Goal: Information Seeking & Learning: Compare options

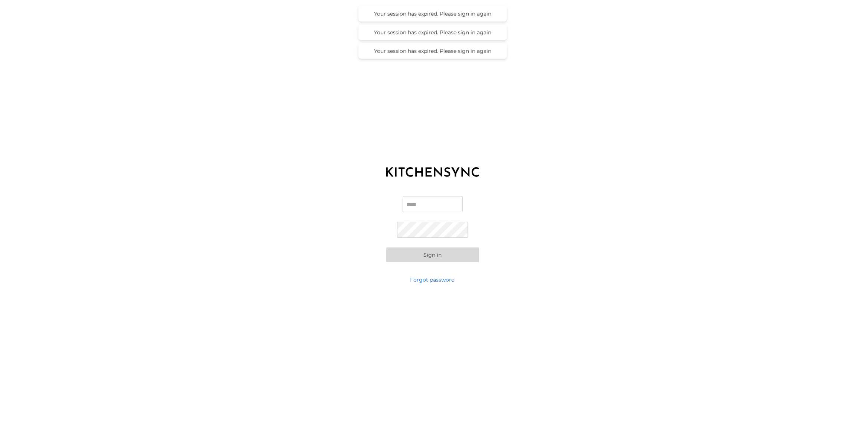
type input "**********"
click at [434, 253] on button "Sign in" at bounding box center [432, 254] width 93 height 15
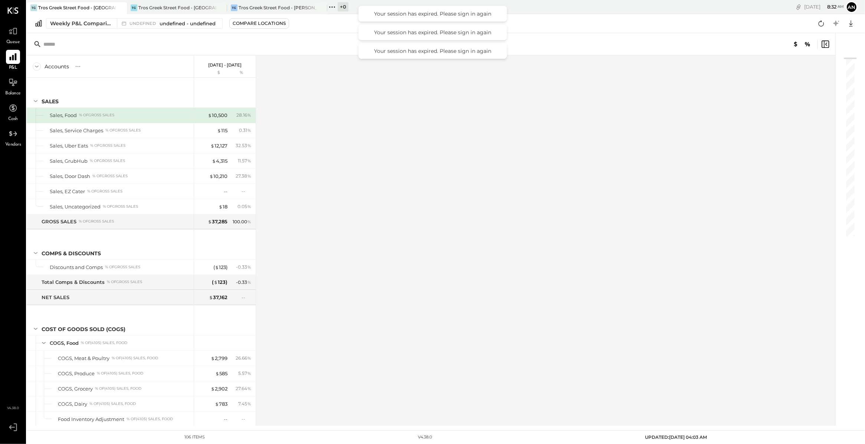
click at [10, 52] on icon at bounding box center [13, 57] width 10 height 10
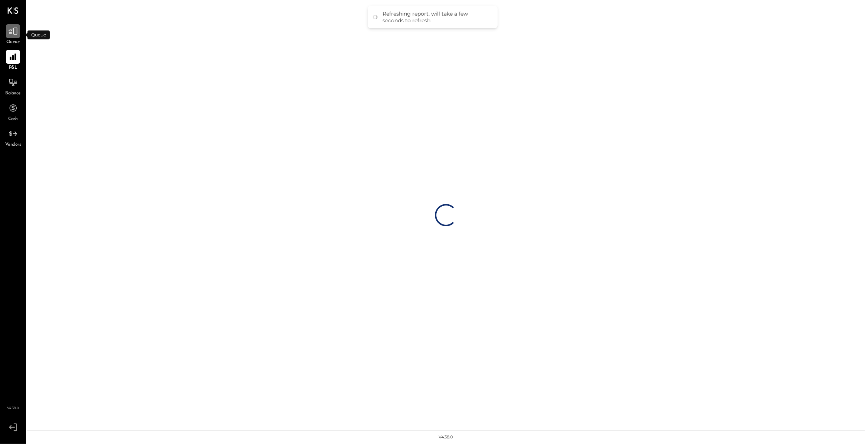
click at [16, 38] on div at bounding box center [13, 31] width 14 height 14
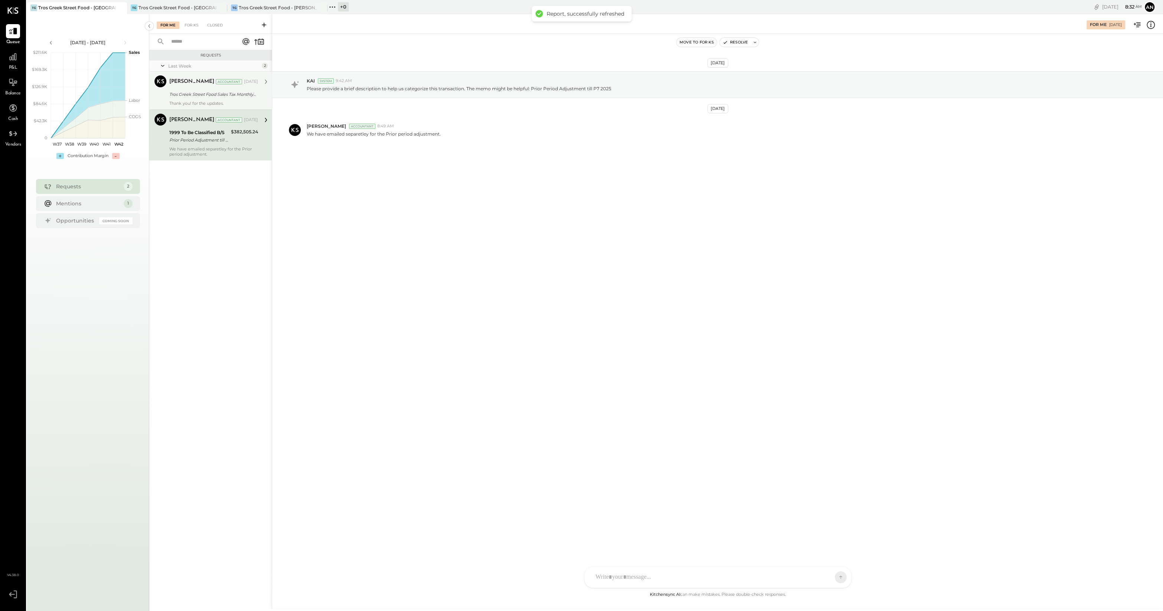
click at [235, 92] on div "Tros Greek Street Food Sales Tax Monthly LOGIN Access" at bounding box center [212, 94] width 86 height 7
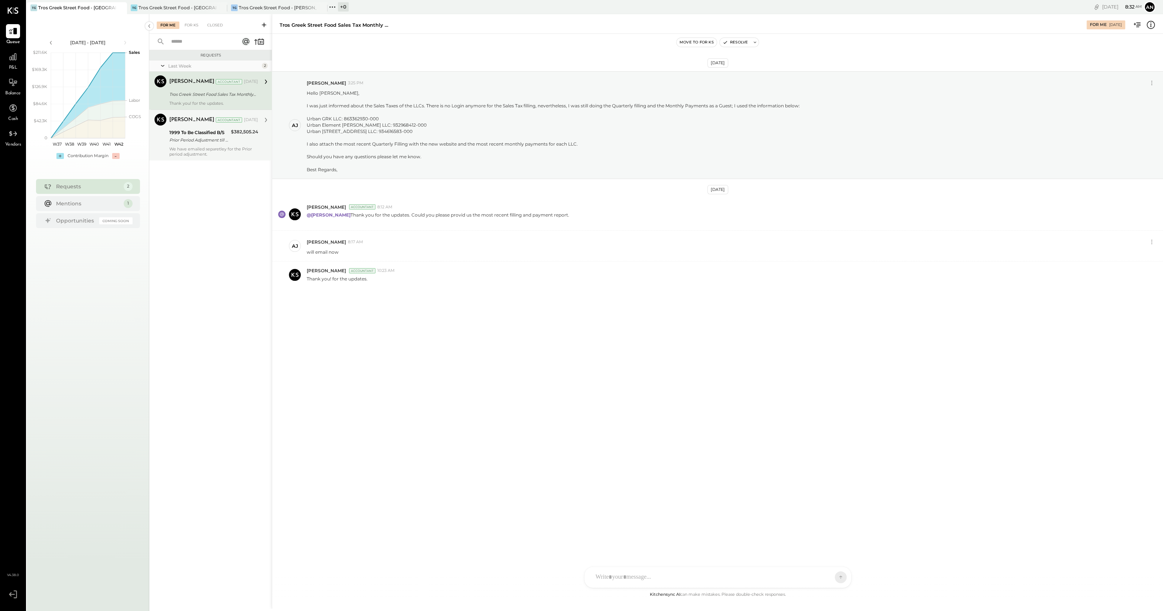
click at [210, 136] on div "Prior Period Adjustment till P7 2025" at bounding box center [198, 139] width 59 height 7
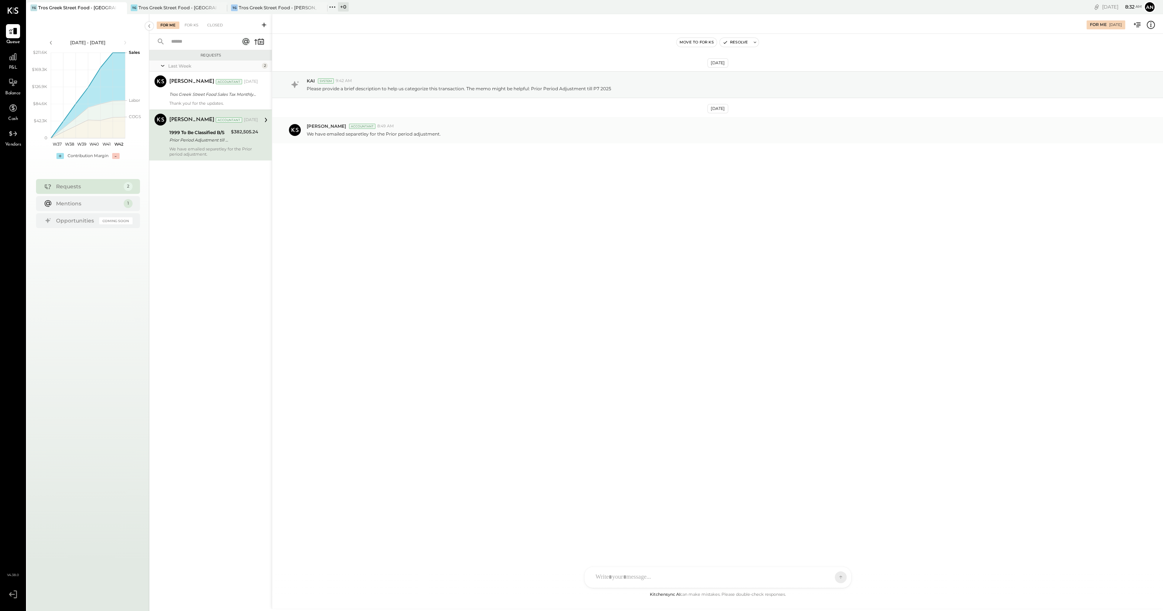
click at [326, 129] on span "[PERSON_NAME]" at bounding box center [326, 126] width 39 height 6
drag, startPoint x: 326, startPoint y: 134, endPoint x: 342, endPoint y: 141, distance: 18.1
click at [342, 137] on p "We have emailed separetley for the Prior period adjustment." at bounding box center [374, 134] width 134 height 6
click at [218, 142] on div "Prior Period Adjustment till P7 2025" at bounding box center [198, 139] width 59 height 7
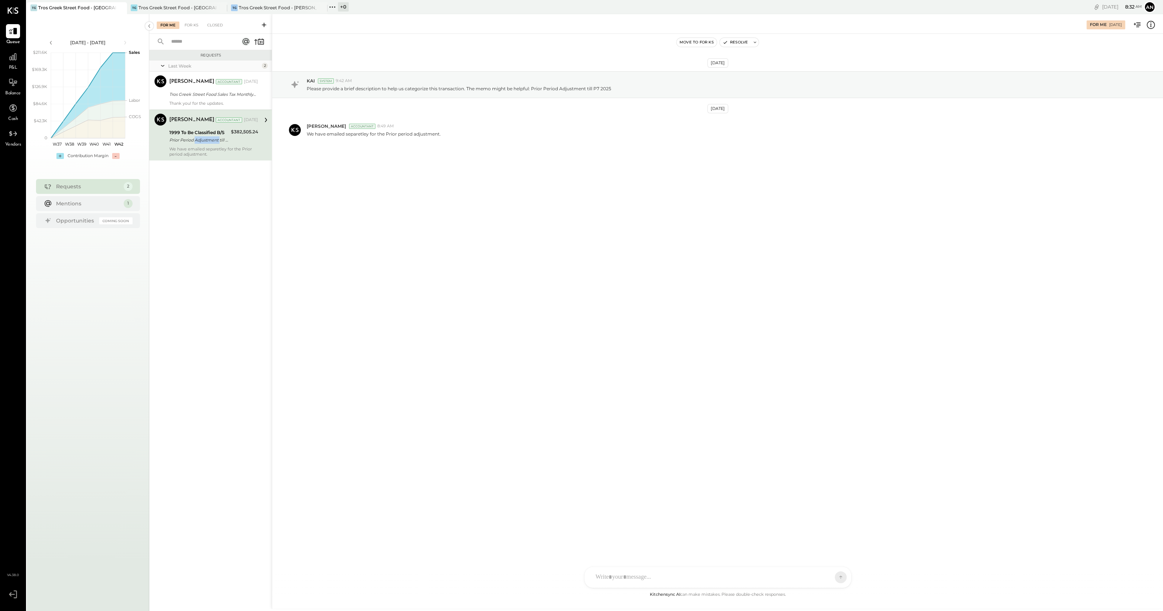
click at [218, 142] on div "Prior Period Adjustment till P7 2025" at bounding box center [198, 139] width 59 height 7
drag, startPoint x: 218, startPoint y: 142, endPoint x: 181, endPoint y: 7, distance: 140.4
click at [181, 7] on div "Tros Greek Street Food - [GEOGRAPHIC_DATA]" at bounding box center [177, 7] width 78 height 6
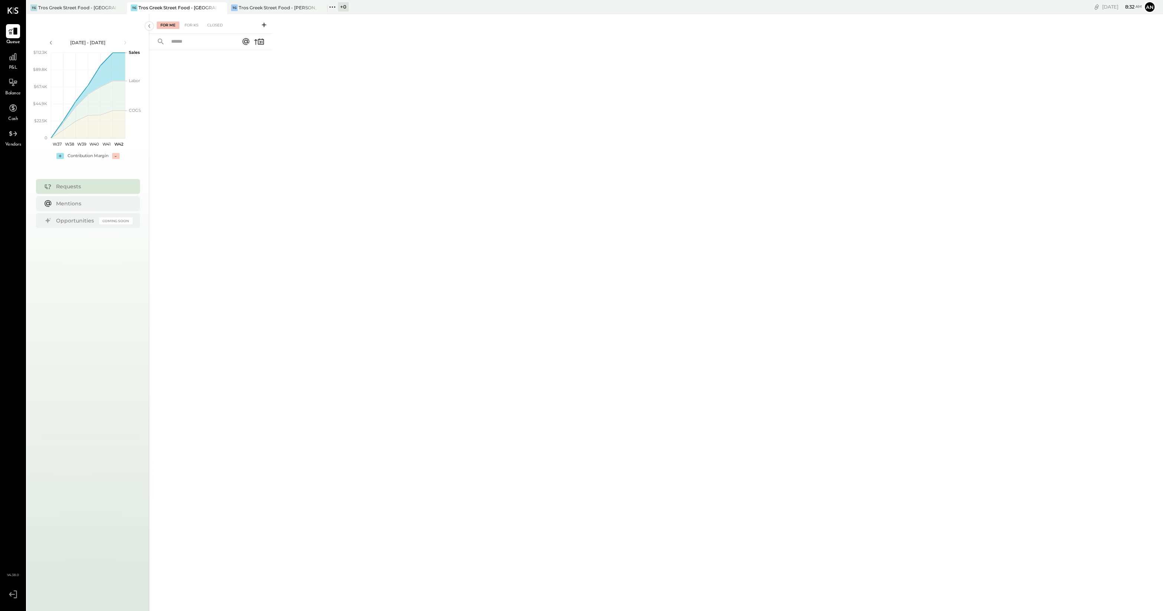
click at [16, 30] on icon at bounding box center [13, 31] width 9 height 7
click at [283, 5] on div "Tros Greek Street Food - [PERSON_NAME]" at bounding box center [278, 7] width 78 height 6
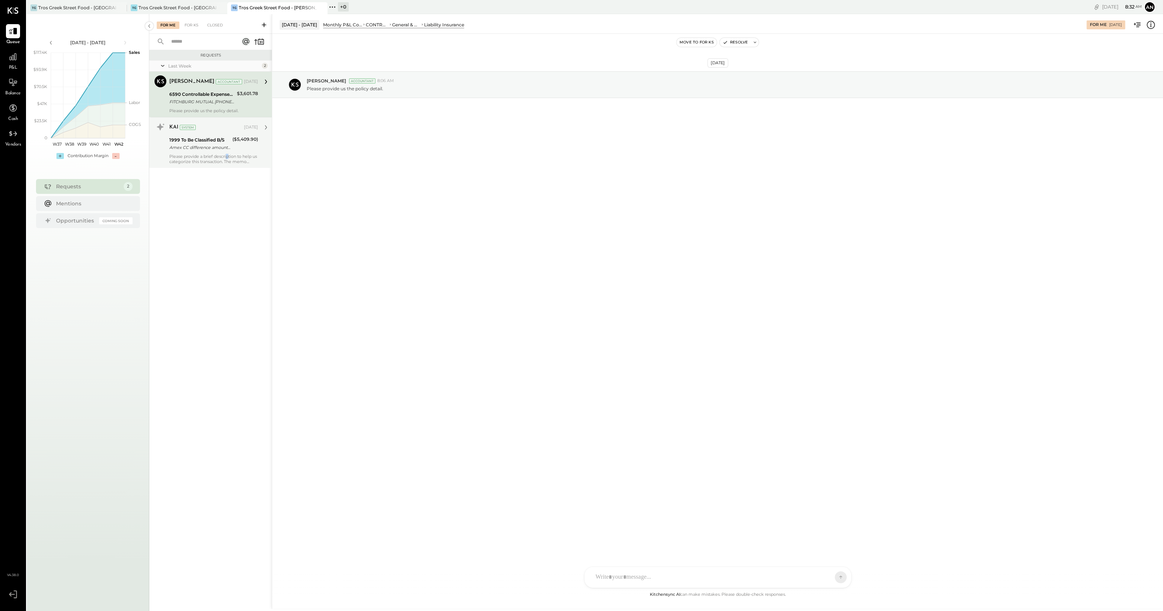
click at [228, 155] on div "Please provide a brief description to help us categorize this transaction. The …" at bounding box center [213, 159] width 89 height 10
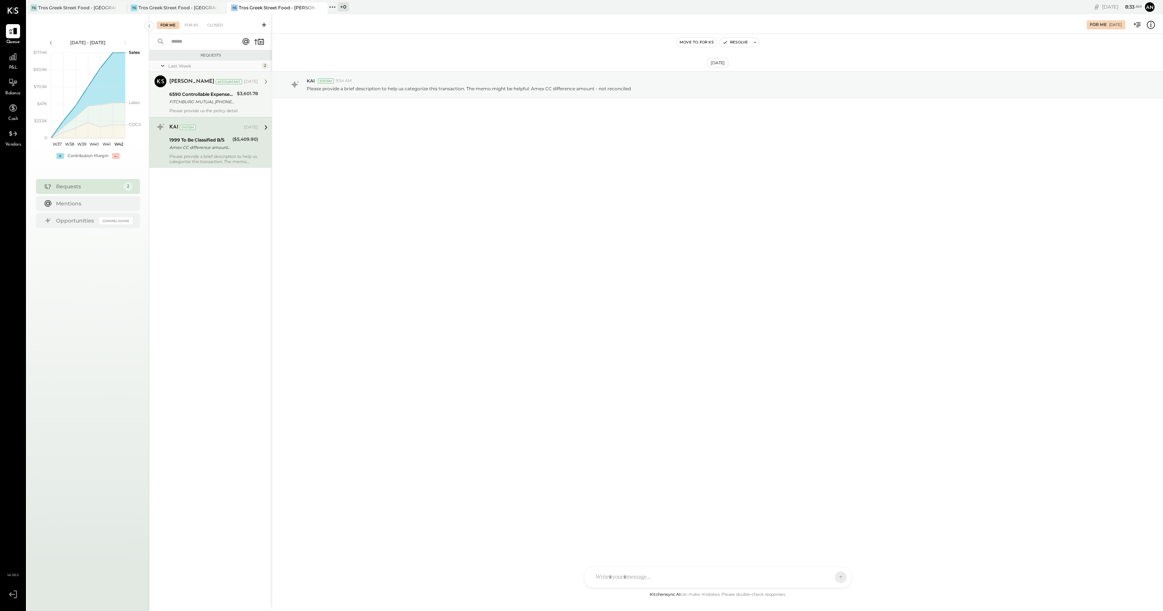
click at [215, 91] on div "6590 Controllable Expenses:General & Administrative Expenses:Liability Insurance" at bounding box center [201, 94] width 65 height 7
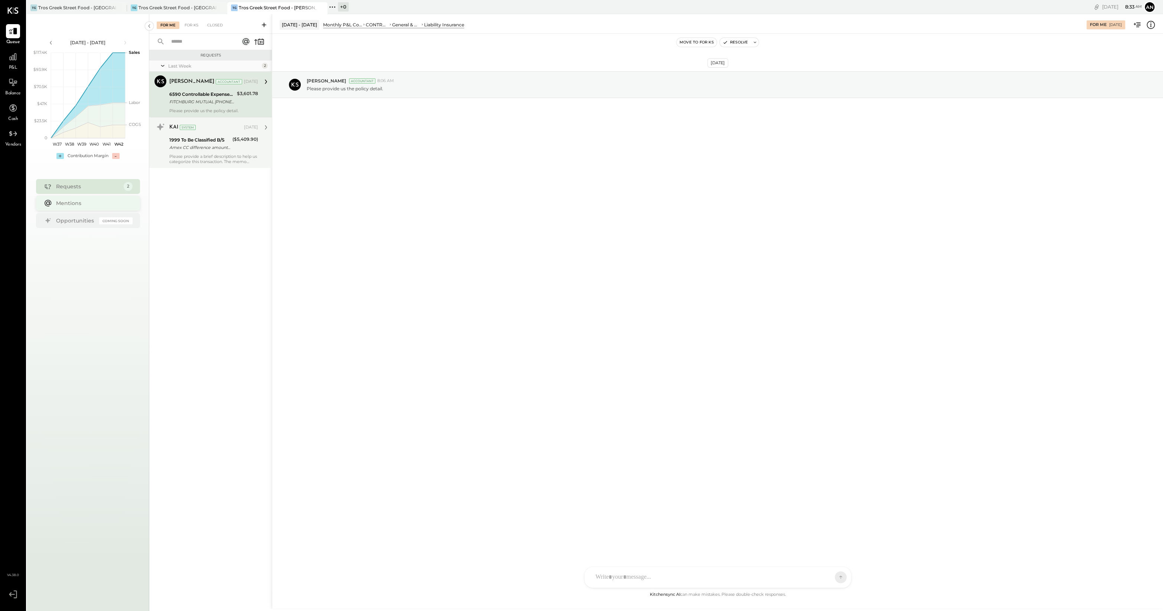
click at [84, 200] on div "Mentions" at bounding box center [92, 202] width 73 height 7
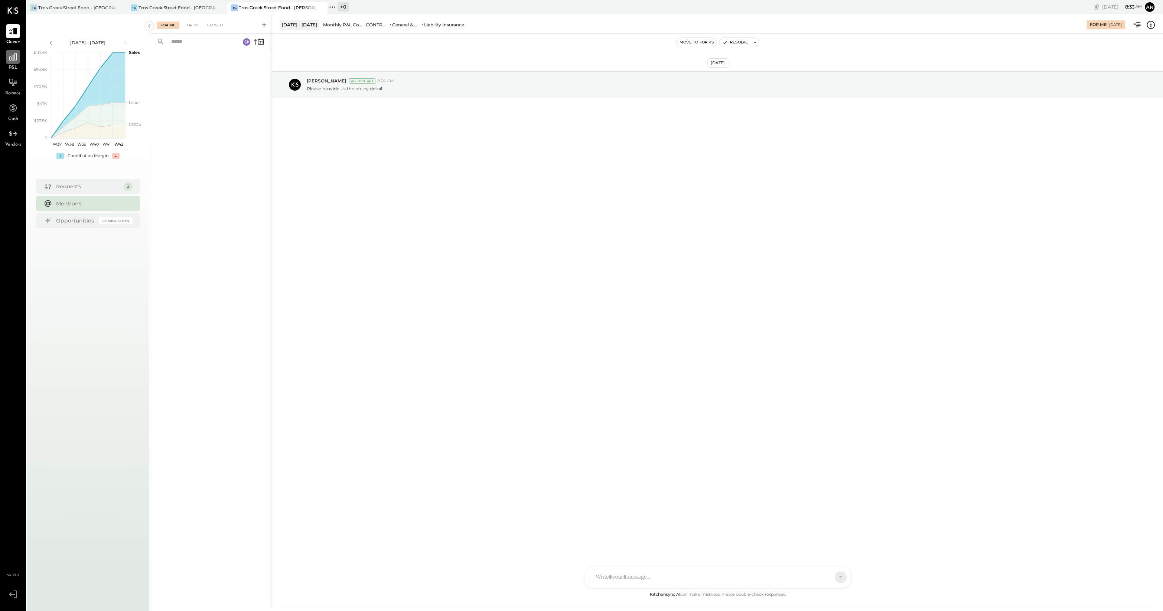
click at [19, 59] on div at bounding box center [13, 57] width 14 height 14
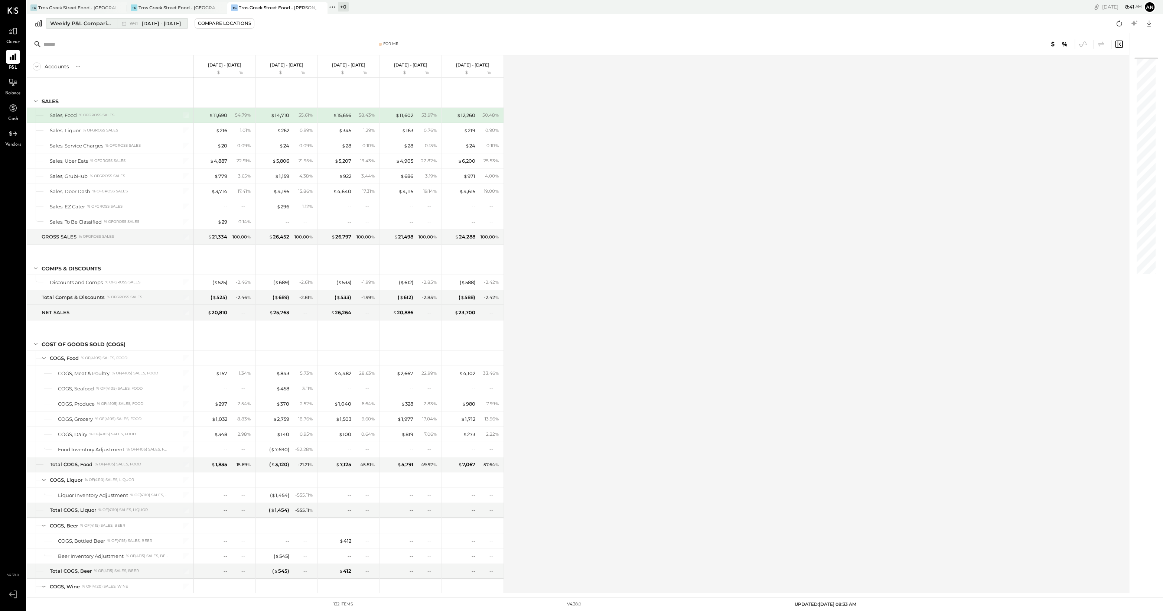
click at [158, 20] on span "[DATE] - [DATE]" at bounding box center [161, 23] width 39 height 7
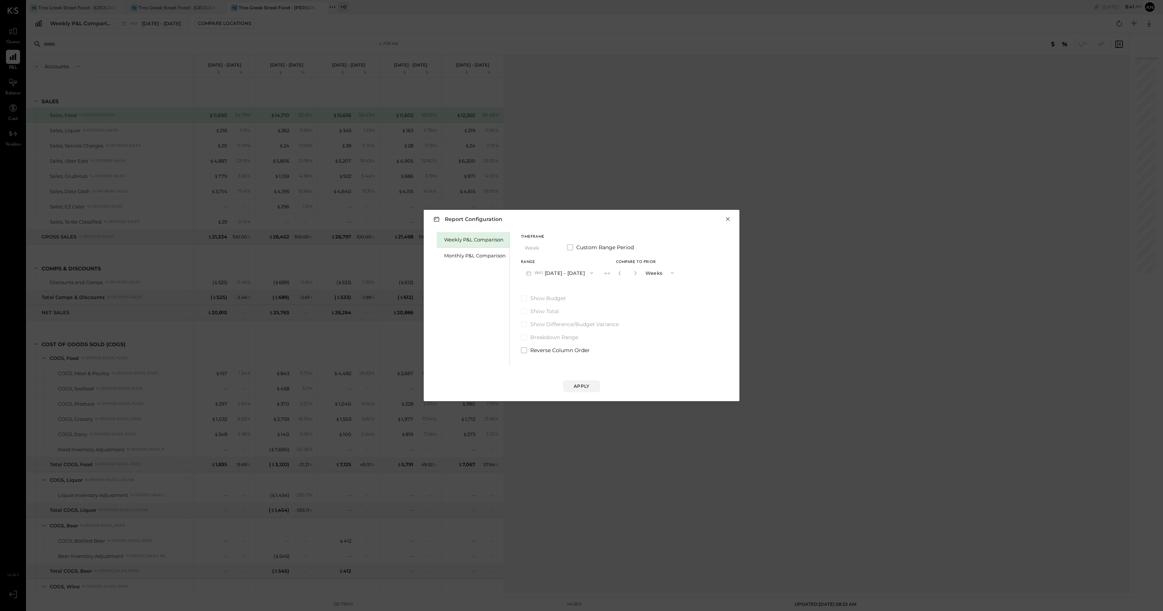
click at [729, 217] on button "×" at bounding box center [727, 218] width 7 height 7
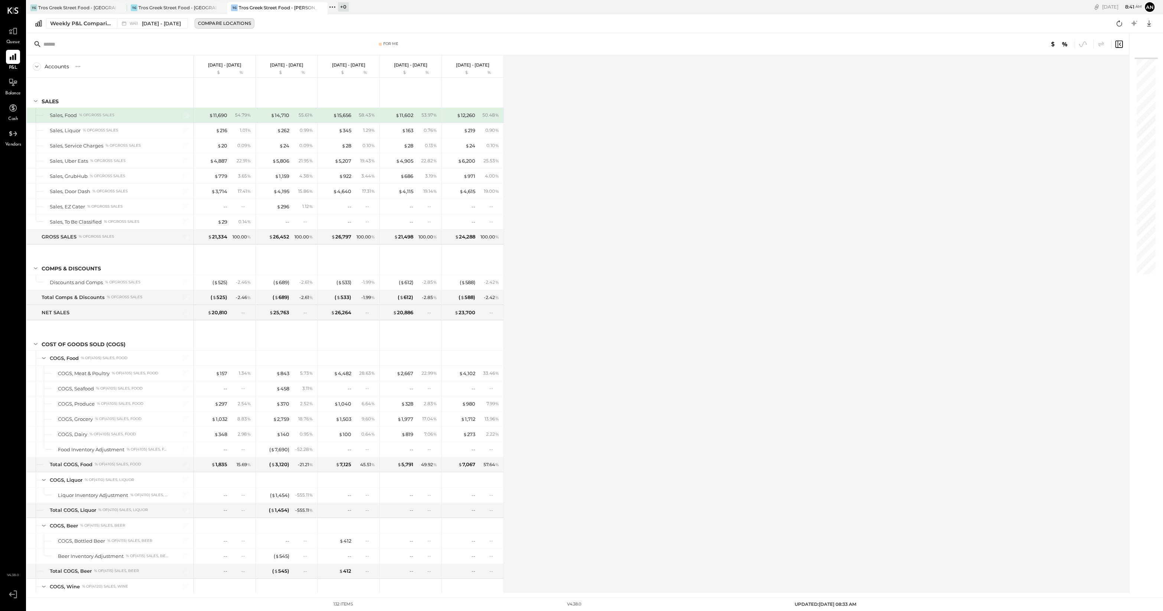
click at [208, 20] on button "Compare Locations" at bounding box center [225, 23] width 60 height 10
click at [305, 100] on div "add to compare" at bounding box center [319, 102] width 45 height 9
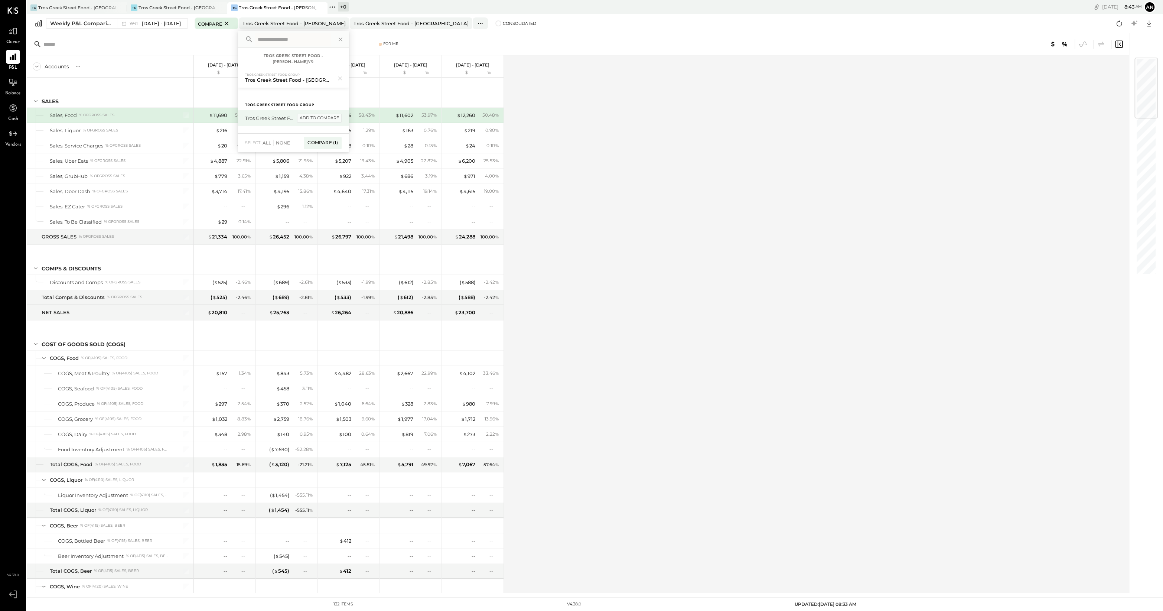
click at [307, 114] on div "add to compare" at bounding box center [319, 118] width 45 height 9
click at [325, 148] on div "Compare (2)" at bounding box center [322, 154] width 39 height 12
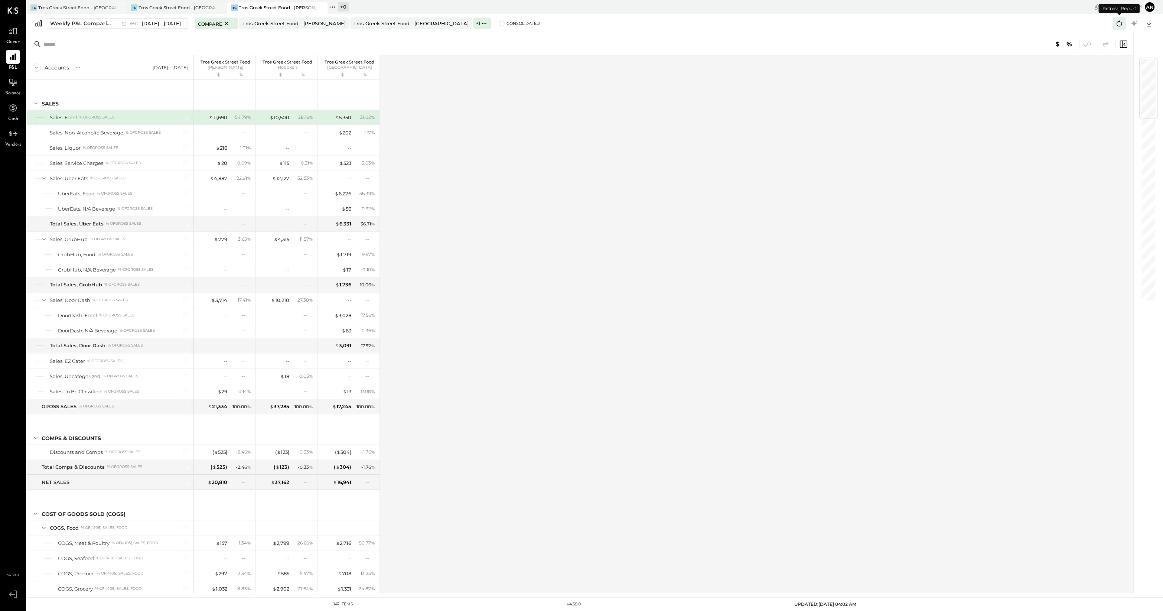
click at [865, 25] on icon at bounding box center [1119, 24] width 10 height 10
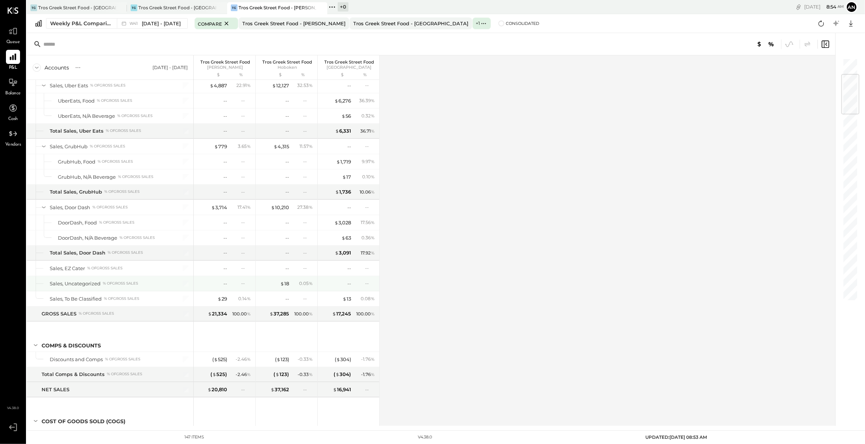
scroll to position [139, 0]
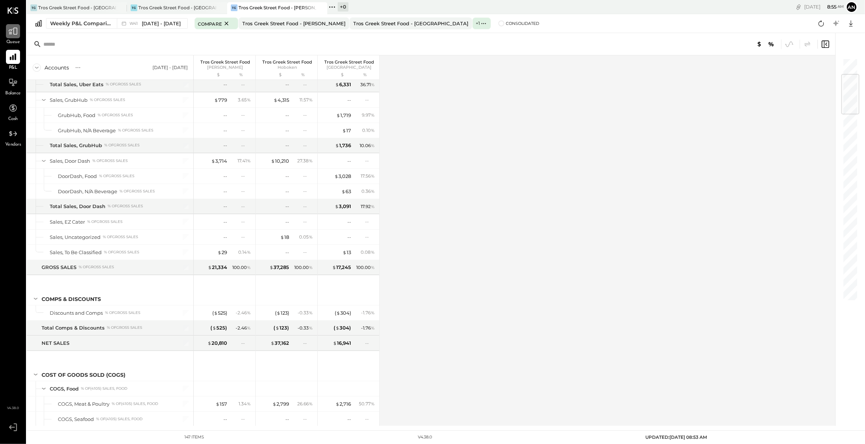
click at [18, 30] on div at bounding box center [13, 31] width 14 height 14
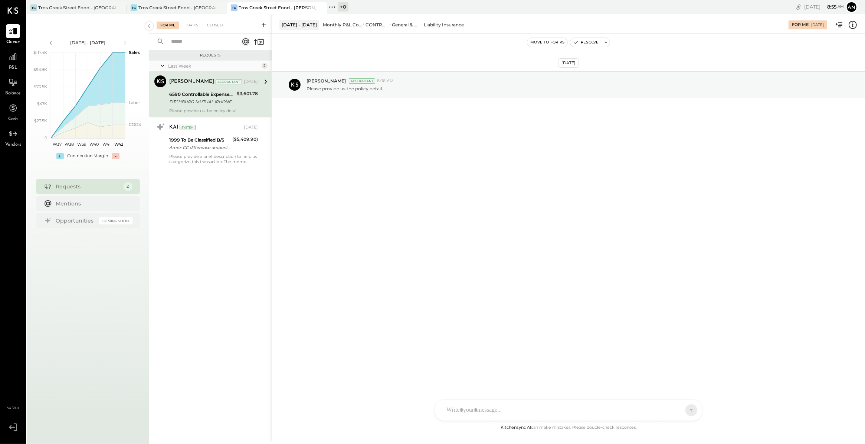
click at [517, 409] on div at bounding box center [562, 410] width 238 height 16
click at [451, 386] on div at bounding box center [560, 384] width 226 height 9
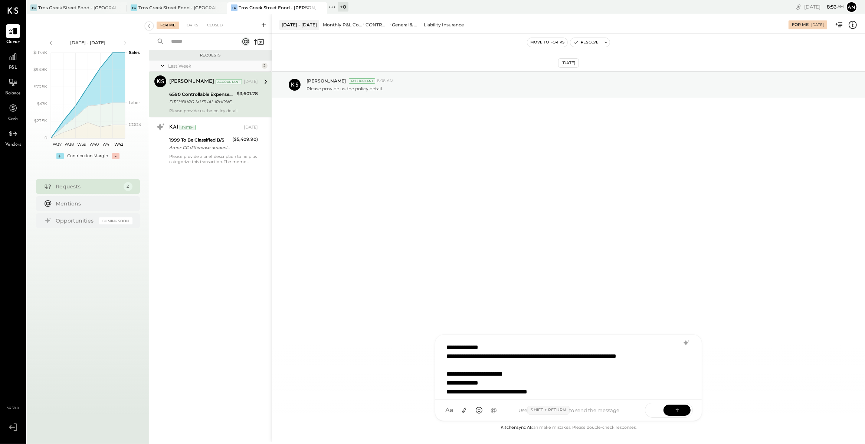
scroll to position [1, 0]
click at [622, 378] on div "**********" at bounding box center [559, 430] width 225 height 125
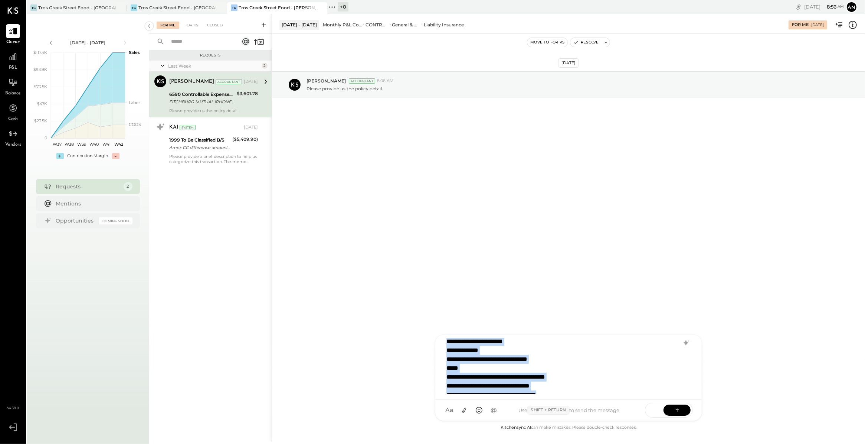
drag, startPoint x: 447, startPoint y: 342, endPoint x: 627, endPoint y: 397, distance: 189.0
click at [627, 397] on div "**********" at bounding box center [568, 366] width 267 height 65
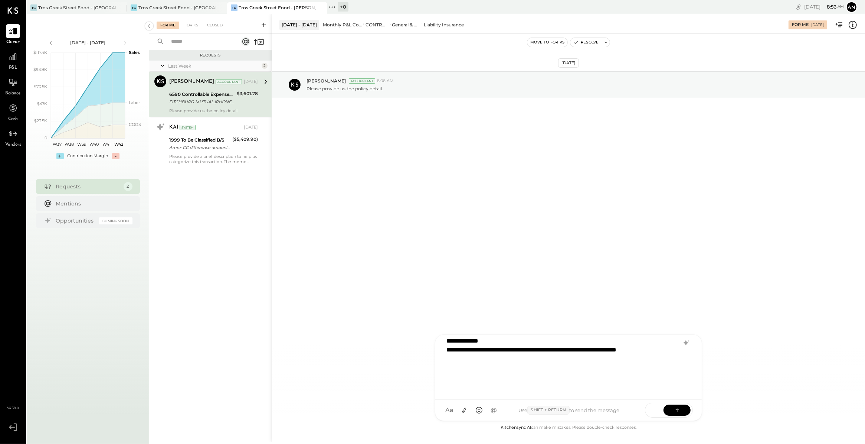
scroll to position [5, 0]
click at [466, 408] on icon at bounding box center [465, 410] width 4 height 5
click at [466, 409] on icon at bounding box center [465, 410] width 4 height 5
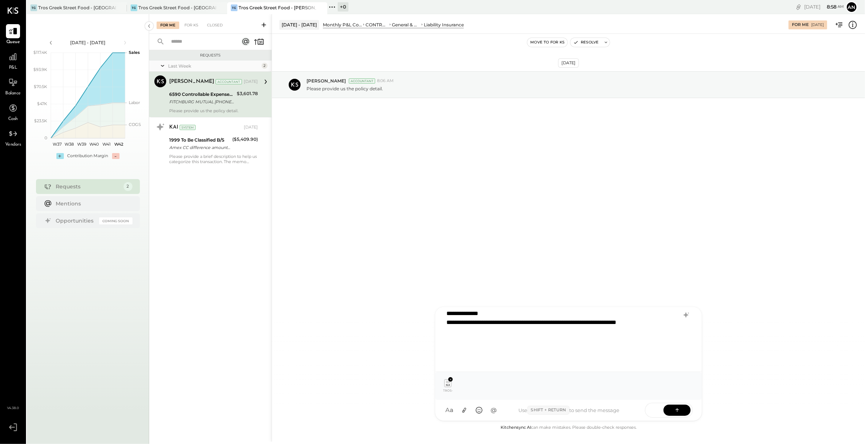
click at [510, 331] on div "**********" at bounding box center [559, 327] width 225 height 18
click at [684, 409] on button at bounding box center [677, 409] width 27 height 11
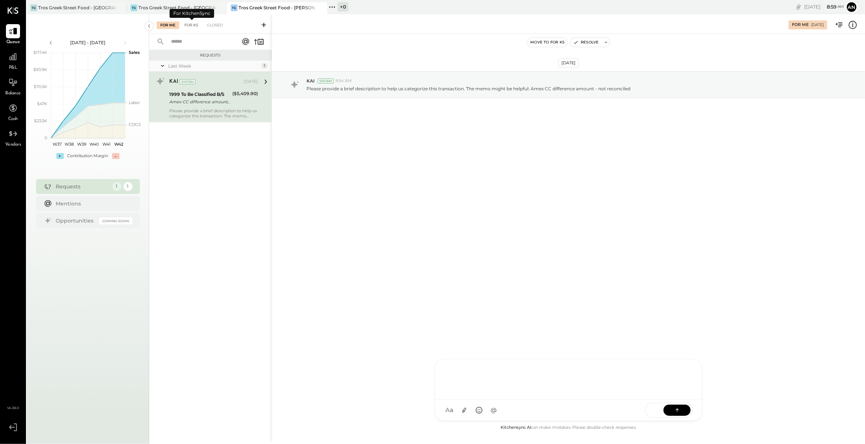
click at [192, 26] on div "For KS" at bounding box center [191, 25] width 21 height 7
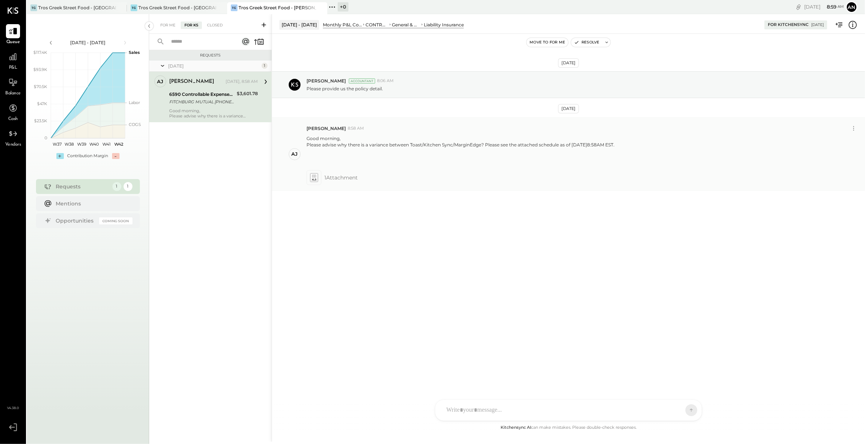
drag, startPoint x: 313, startPoint y: 149, endPoint x: 628, endPoint y: 158, distance: 315.6
click at [628, 158] on div "Good morning, Please advise why there is a variance between Toast/Kitchen Sync/…" at bounding box center [583, 150] width 553 height 33
drag, startPoint x: 628, startPoint y: 158, endPoint x: 595, endPoint y: 157, distance: 33.4
copy p "Good morning, Please advise why there is a variance between Toast/Kitchen Sync/…"
